Goal: Navigation & Orientation: Understand site structure

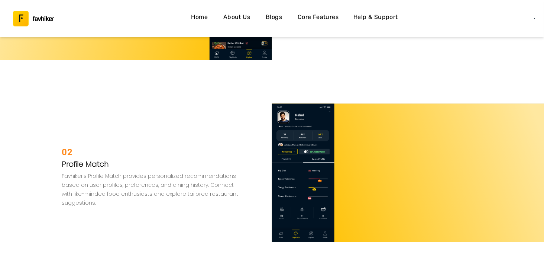
scroll to position [1568, 0]
click at [204, 19] on h4 "Home" at bounding box center [199, 17] width 17 height 10
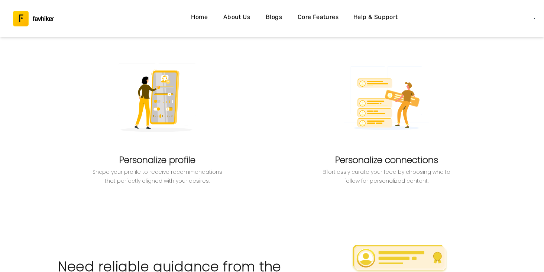
click at [235, 18] on h4 "About Us" at bounding box center [236, 17] width 27 height 10
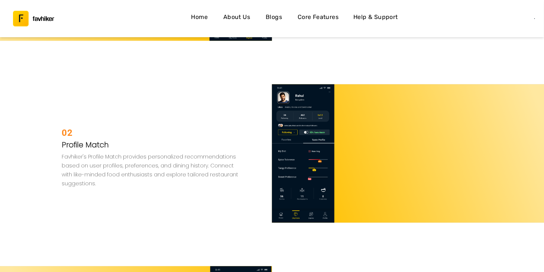
scroll to position [1895, 0]
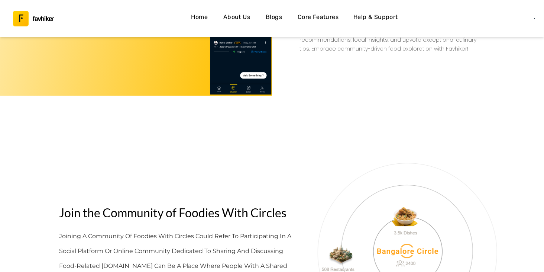
click at [266, 18] on link "Blogs" at bounding box center [274, 18] width 24 height 17
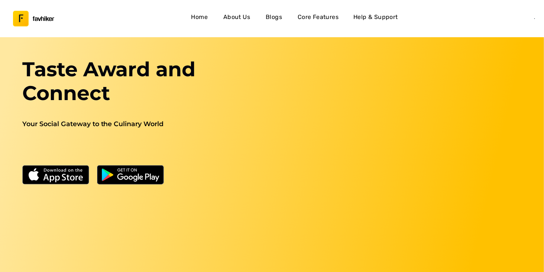
scroll to position [0, 0]
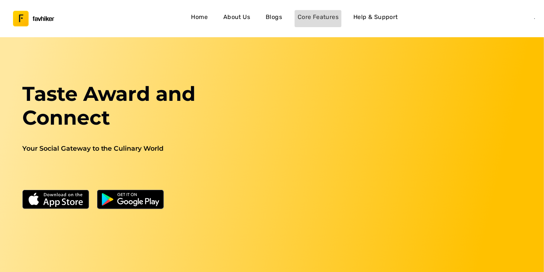
click at [326, 16] on h4 "Core Features" at bounding box center [318, 17] width 41 height 10
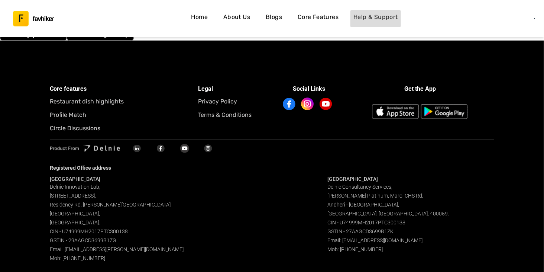
click at [391, 13] on h4 "Help & Support" at bounding box center [375, 17] width 45 height 10
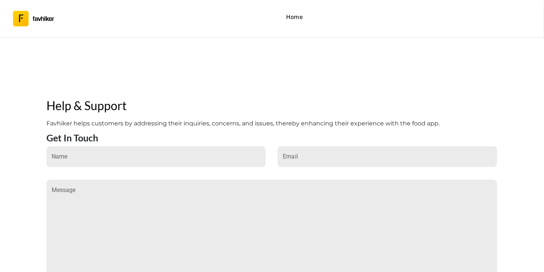
click at [36, 21] on h3 "favhiker" at bounding box center [44, 19] width 22 height 6
click at [295, 17] on h4 "Home" at bounding box center [294, 17] width 17 height 10
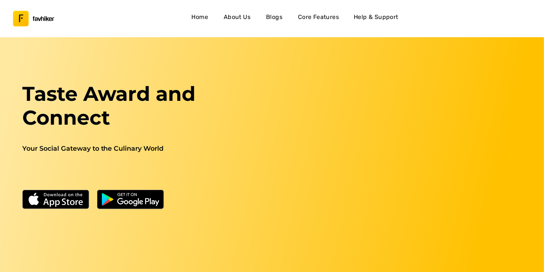
click at [196, 18] on h4 "Home" at bounding box center [200, 17] width 17 height 10
